Goal: Transaction & Acquisition: Purchase product/service

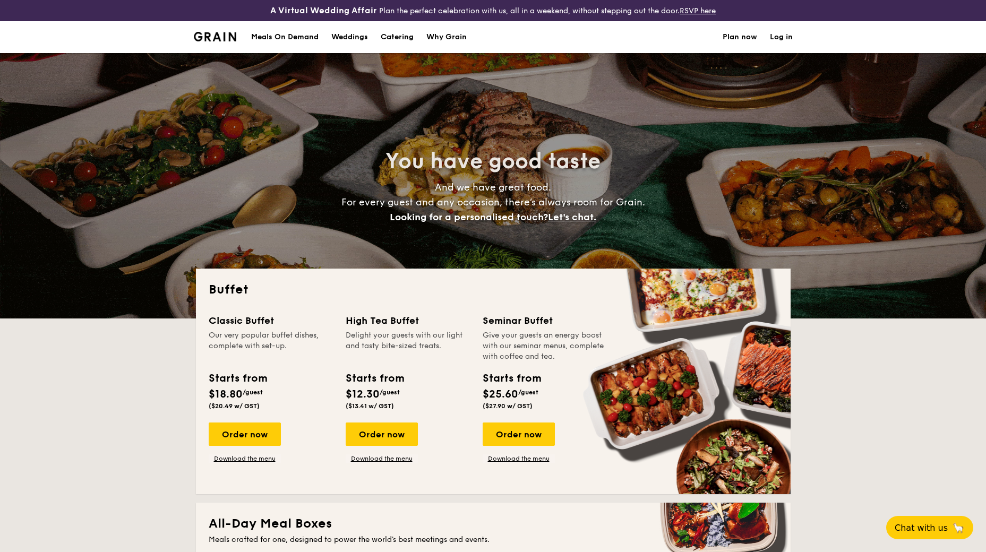
select select
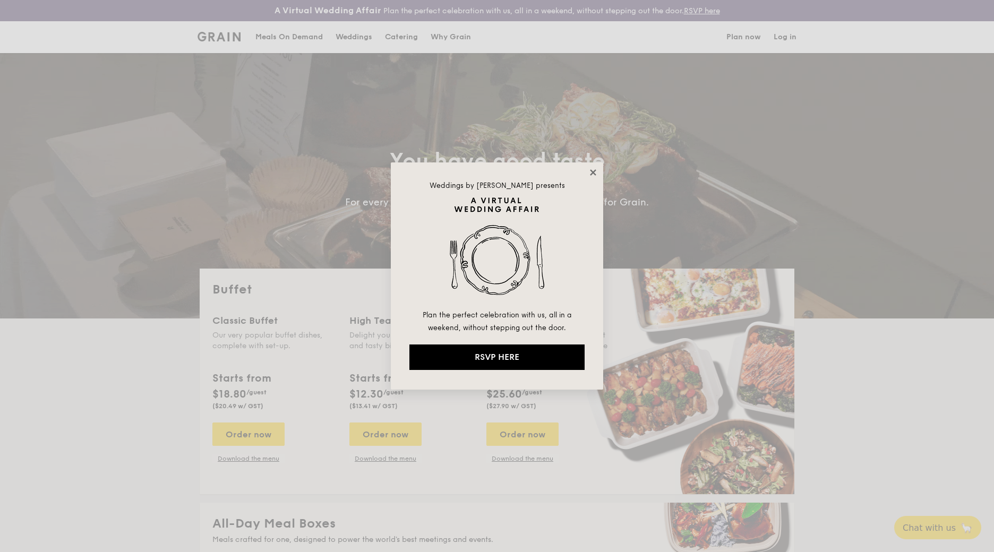
click at [589, 173] on icon at bounding box center [593, 173] width 10 height 10
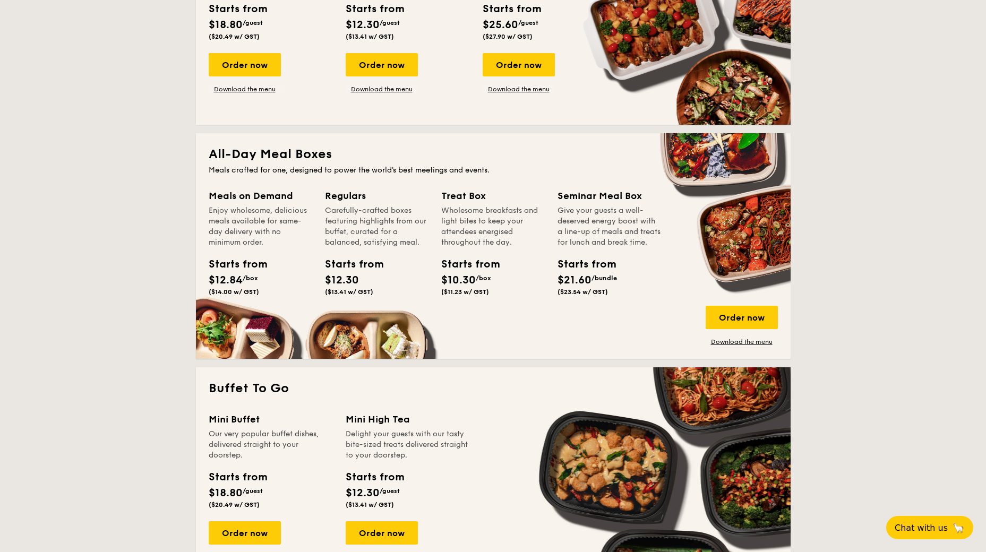
scroll to position [372, 0]
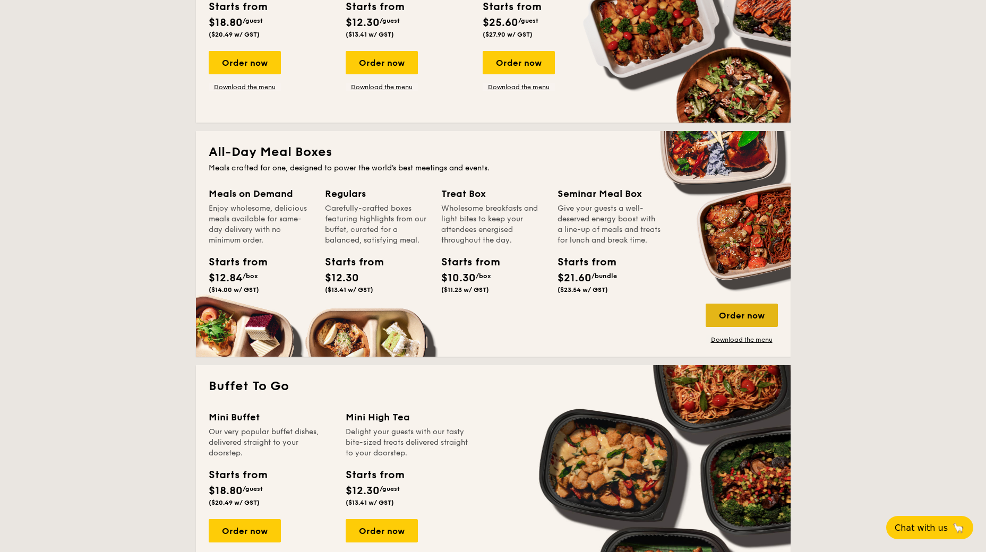
click at [715, 312] on div "Order now" at bounding box center [741, 315] width 72 height 23
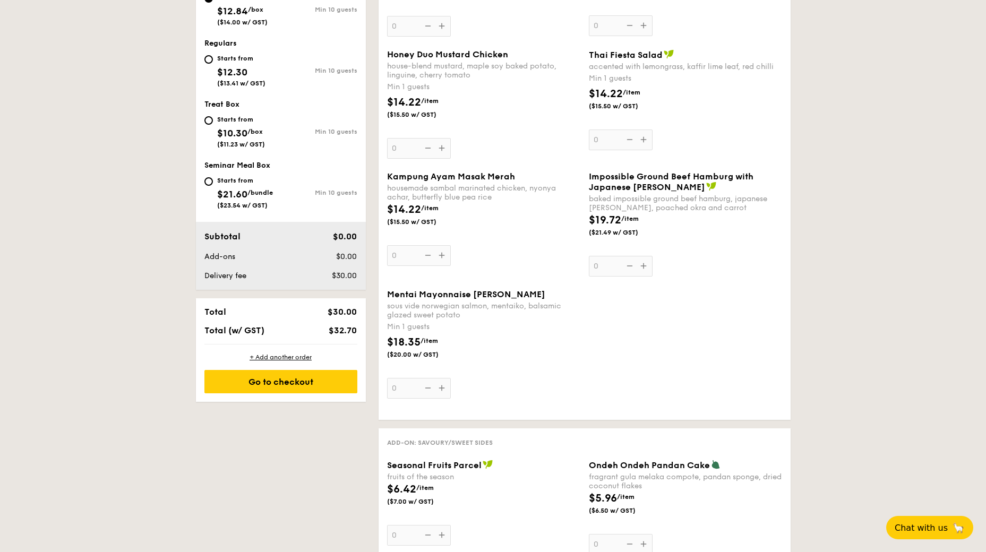
scroll to position [425, 0]
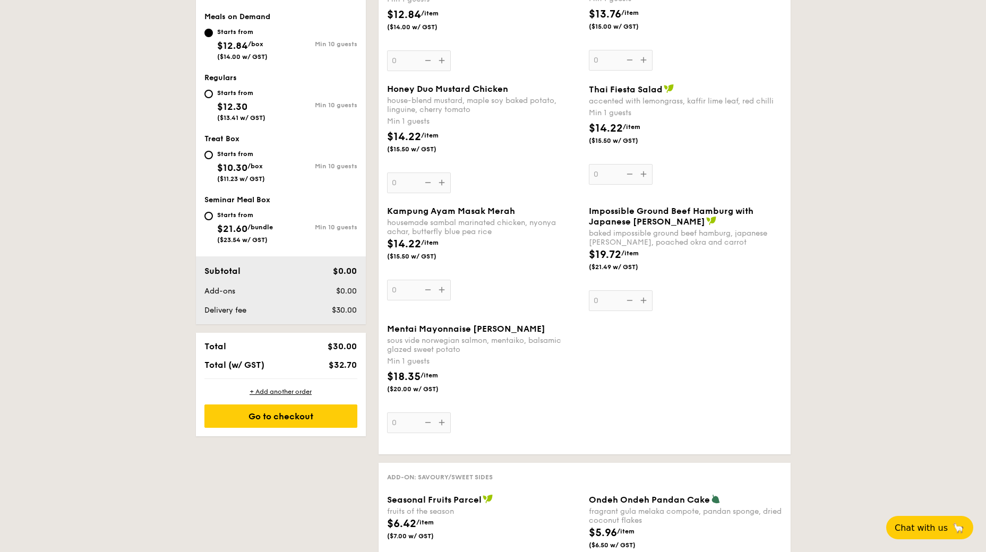
click at [221, 157] on div "Starts from" at bounding box center [241, 154] width 48 height 8
click at [213, 157] on input "Starts from $10.30 /box ($11.23 w/ GST) Min 10 guests" at bounding box center [208, 155] width 8 height 8
radio input "true"
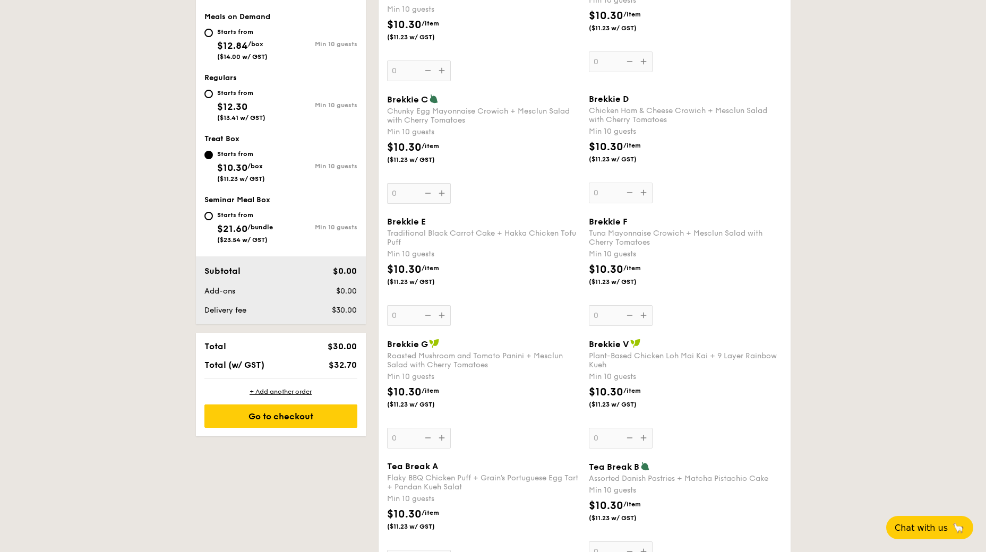
click at [444, 75] on div "Brekkie A Hearty Scrambled Eggs + Cheesy Chicken Sausage + Baked Mushrooms and …" at bounding box center [483, 26] width 193 height 109
click at [444, 75] on input "0" at bounding box center [419, 71] width 64 height 21
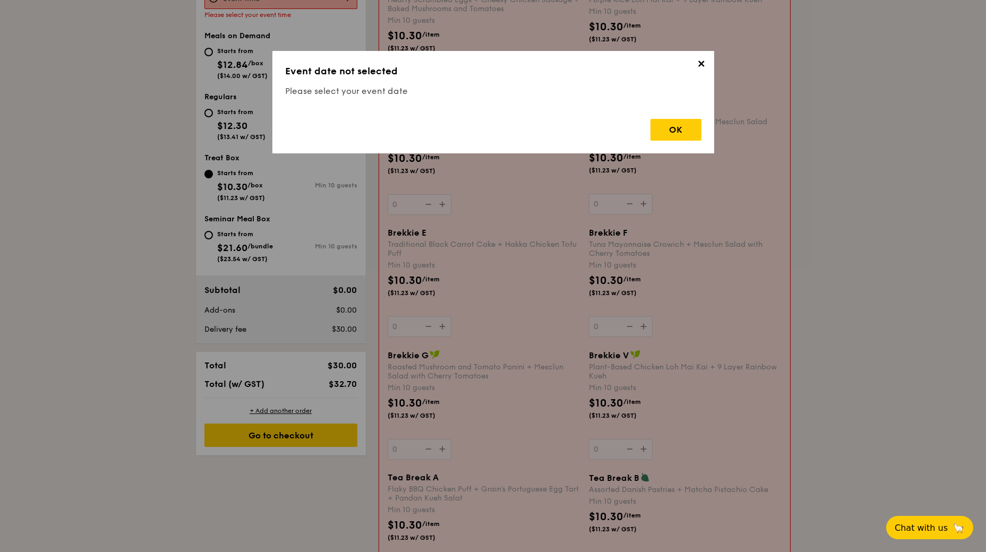
click at [444, 75] on div "Brekkie A Hearty Scrambled Eggs + Cheesy Chicken Sausage + Baked Mushrooms and …" at bounding box center [483, 37] width 193 height 109
click at [444, 75] on input "0" at bounding box center [419, 82] width 64 height 21
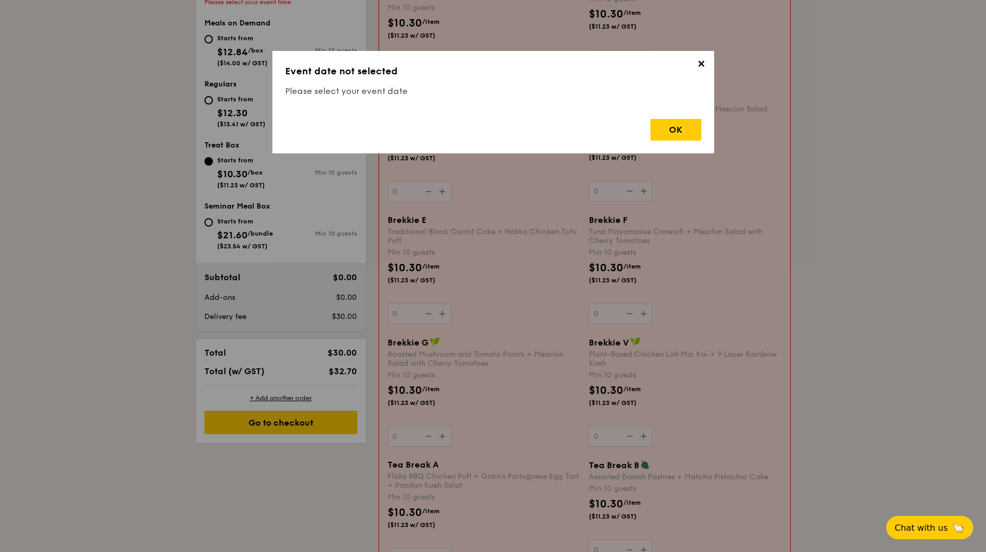
click at [443, 69] on h3 "Event date not selected" at bounding box center [493, 71] width 416 height 15
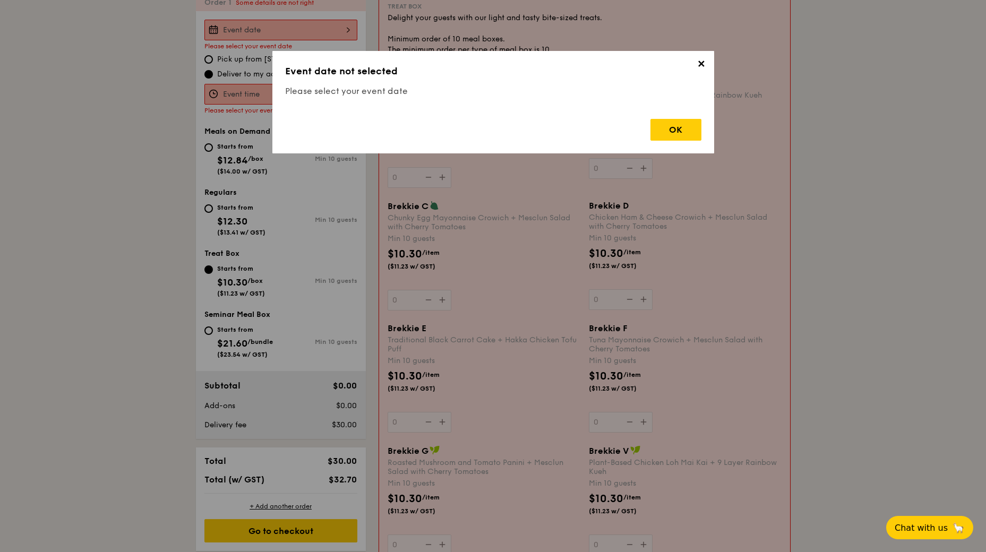
scroll to position [305, 0]
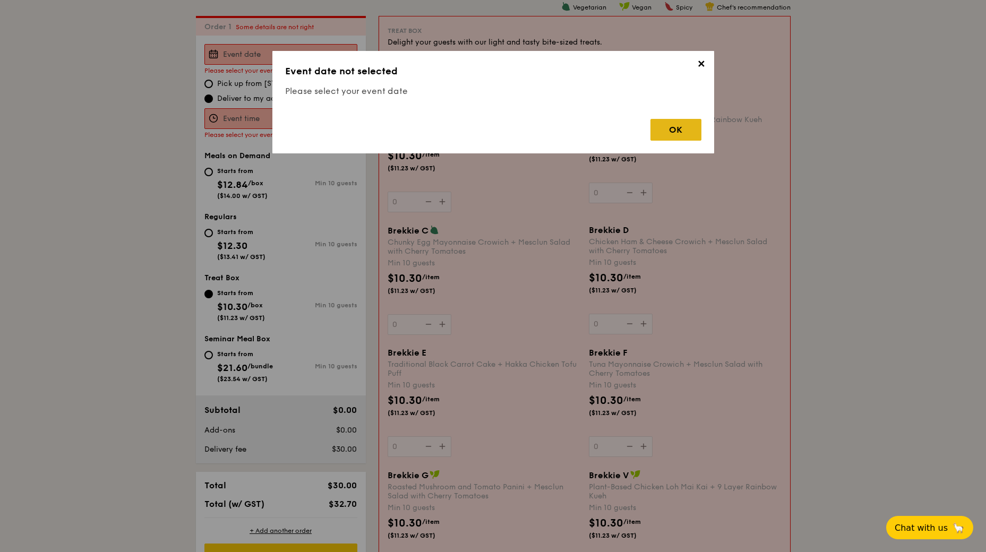
click at [665, 125] on div "OK" at bounding box center [675, 130] width 51 height 22
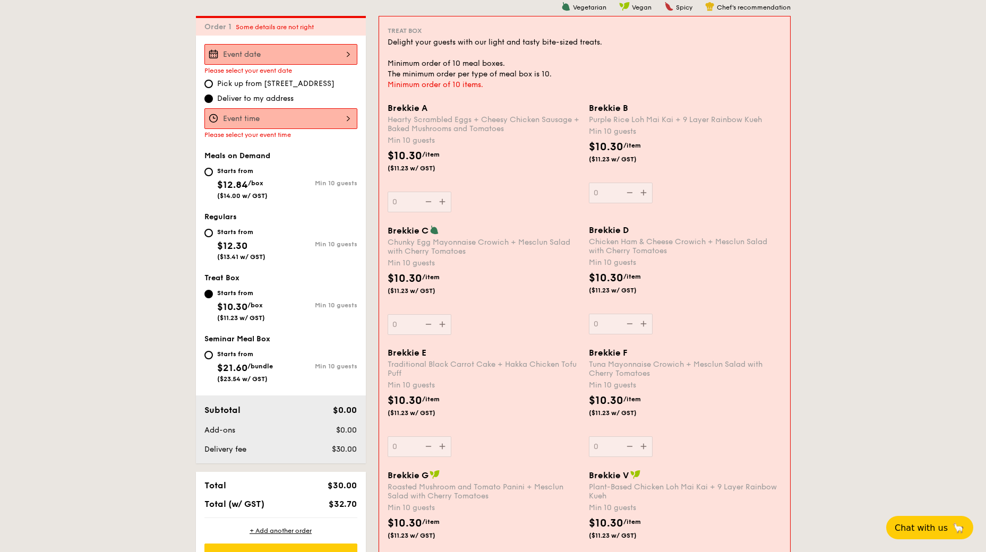
click at [332, 58] on input "Brekkie A Hearty Scrambled Eggs + Cheesy Chicken Sausage + Baked Mushrooms and …" at bounding box center [280, 54] width 153 height 21
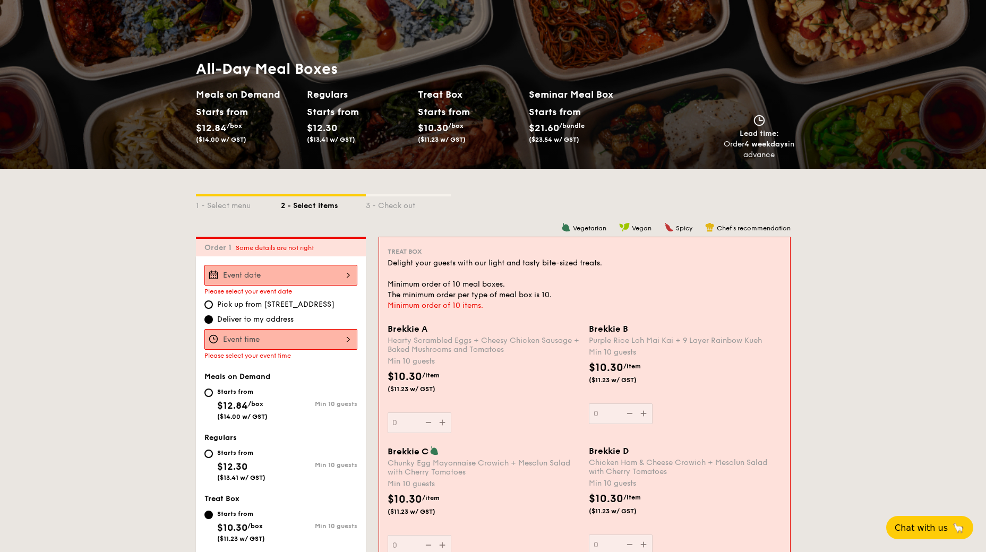
scroll to position [88, 0]
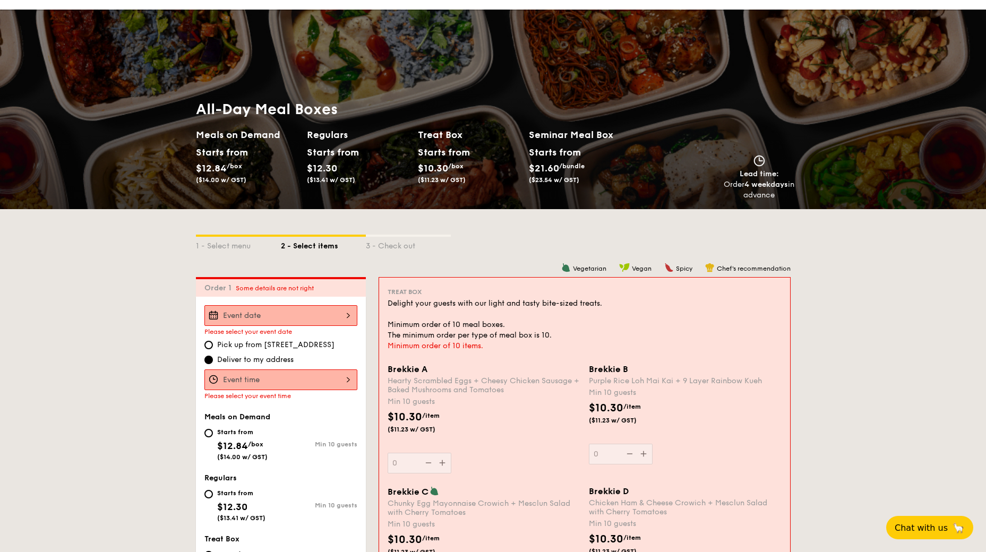
scroll to position [0, 0]
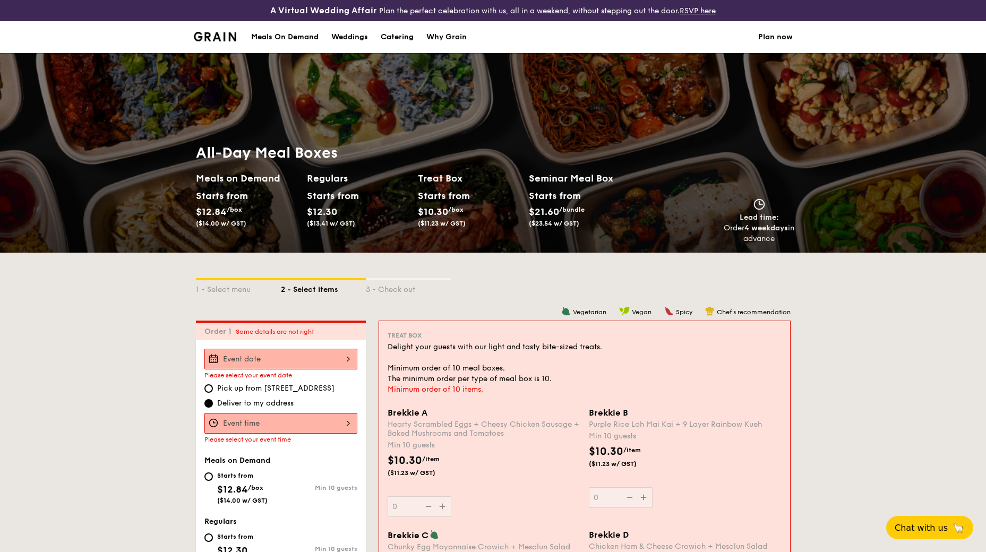
click at [473, 260] on div "1 - Select menu 2 - Select items 3 - Check out" at bounding box center [493, 287] width 595 height 68
drag, startPoint x: 470, startPoint y: 228, endPoint x: 401, endPoint y: 178, distance: 85.2
click at [401, 178] on div "All-Day Meal Boxes Meals on Demand Starts from $12.84 /box ($14.00 w/ GST) Regu…" at bounding box center [418, 193] width 444 height 101
drag, startPoint x: 401, startPoint y: 178, endPoint x: 419, endPoint y: 258, distance: 82.2
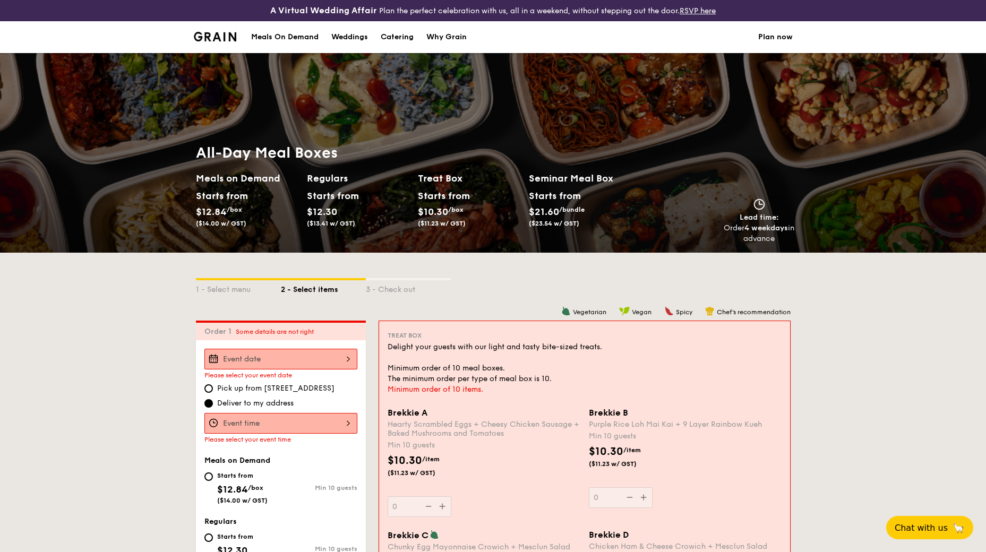
click at [418, 257] on div "1 - Select menu 2 - Select items 3 - Check out" at bounding box center [493, 287] width 595 height 68
